Goal: Find specific page/section: Find specific page/section

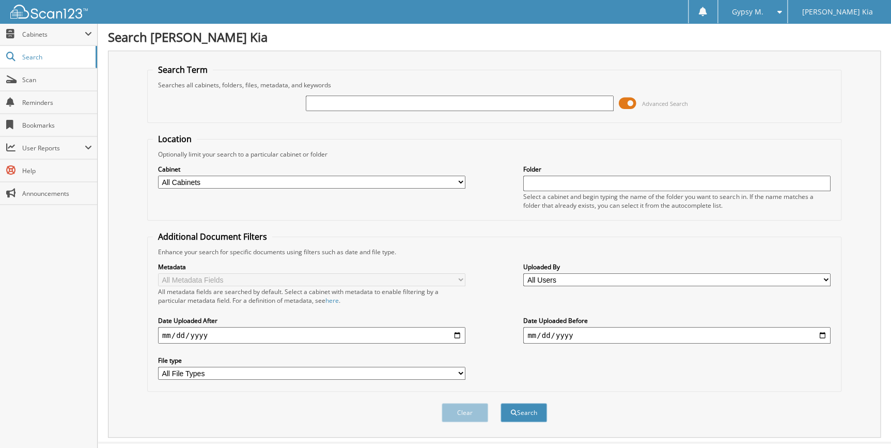
click at [397, 103] on input "text" at bounding box center [459, 103] width 307 height 15
type input "595202"
click at [500, 403] on button "Search" at bounding box center [523, 412] width 46 height 19
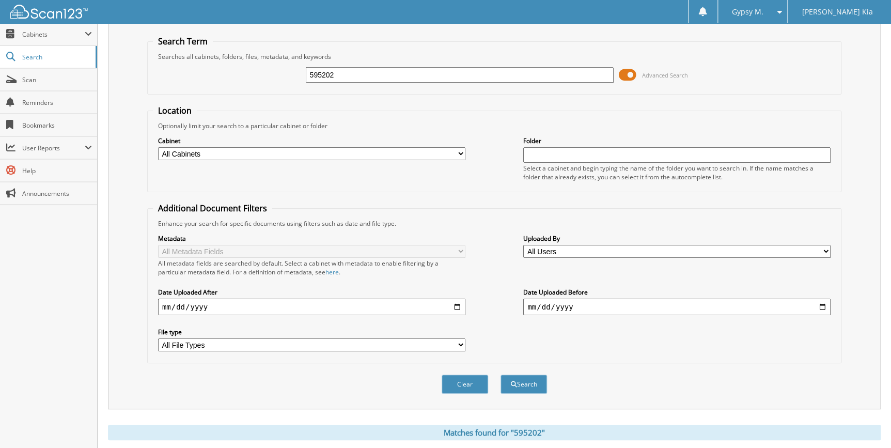
scroll to position [51, 0]
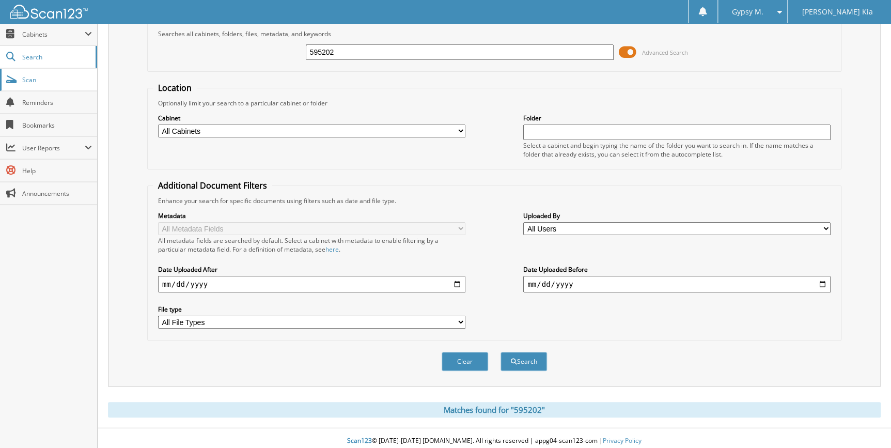
click at [74, 84] on link "Scan" at bounding box center [48, 80] width 97 height 22
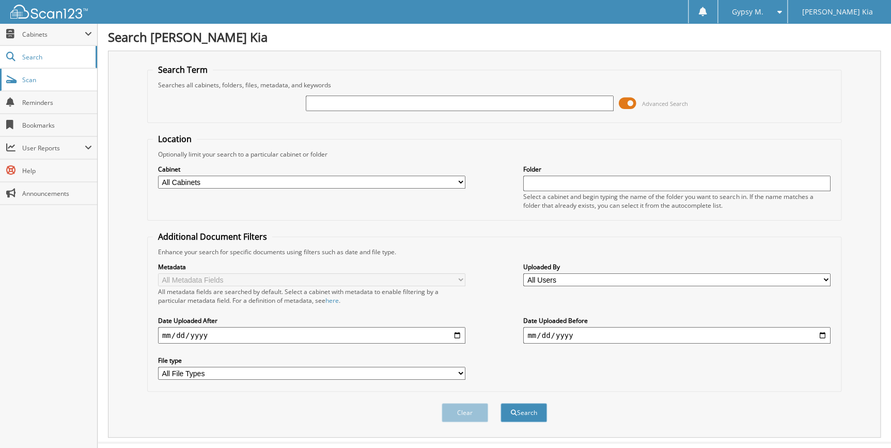
click at [41, 76] on span "Scan" at bounding box center [57, 79] width 70 height 9
